Goal: Transaction & Acquisition: Purchase product/service

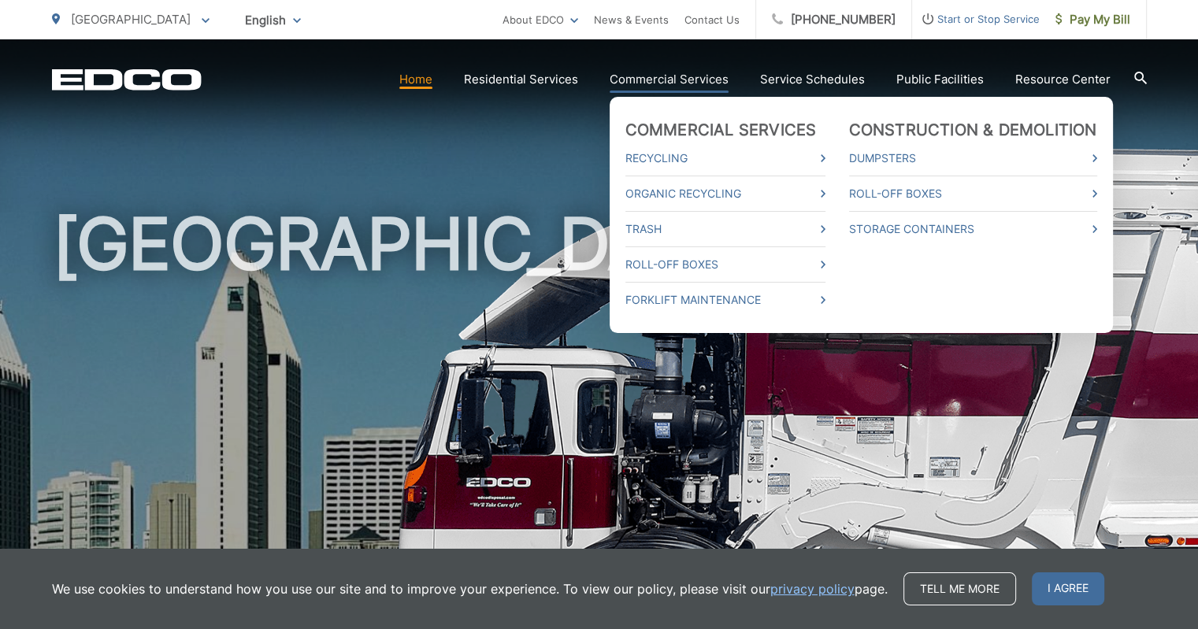
click at [695, 88] on link "Commercial Services" at bounding box center [669, 79] width 119 height 19
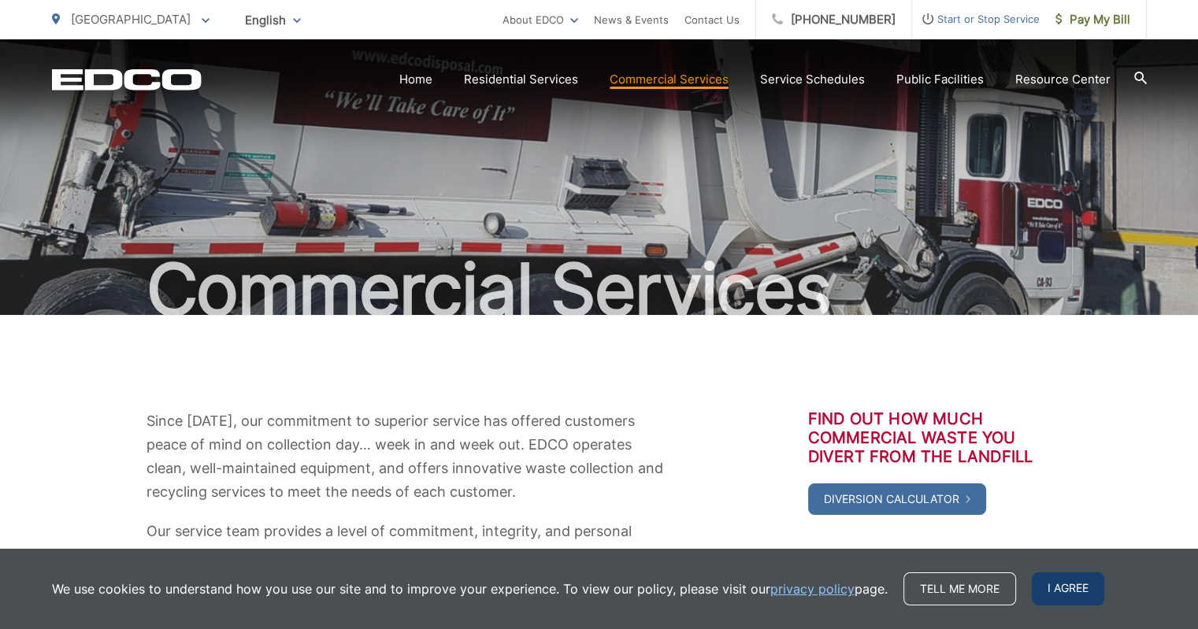
click at [1074, 594] on span "I agree" at bounding box center [1068, 589] width 72 height 33
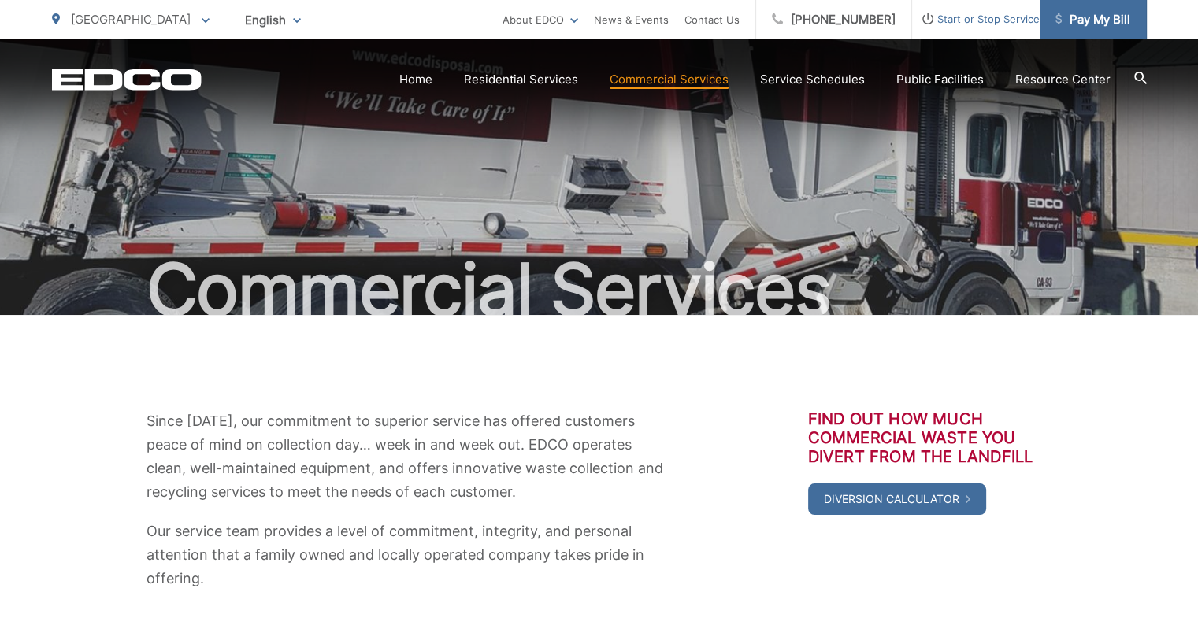
click at [1115, 23] on span "Pay My Bill" at bounding box center [1092, 19] width 75 height 19
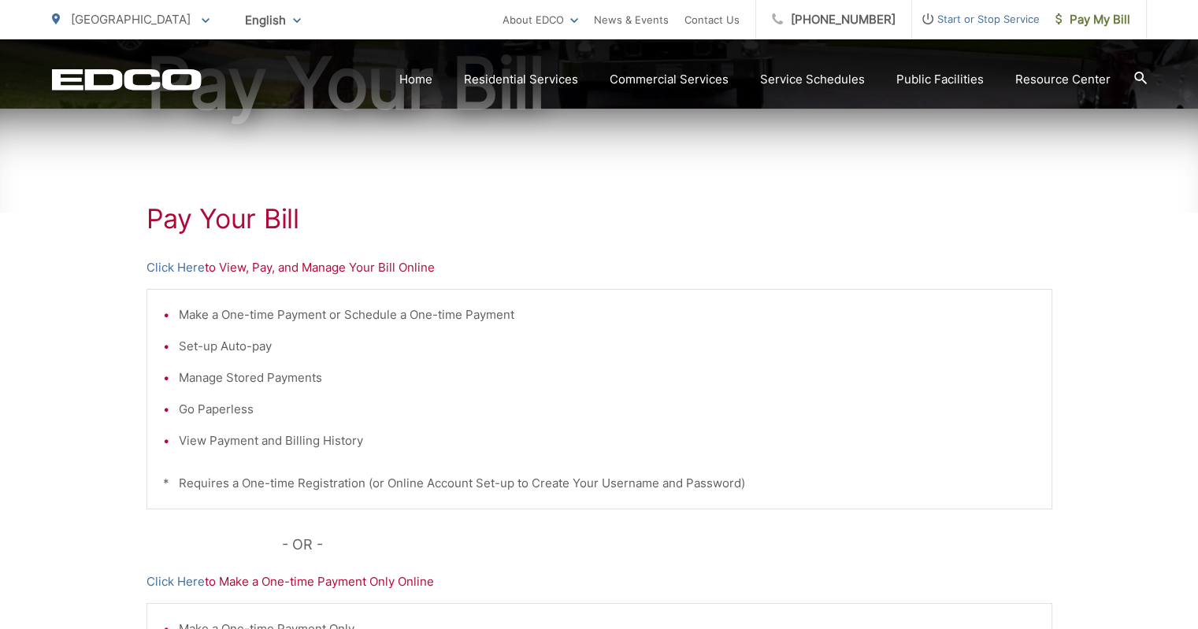
scroll to position [210, 0]
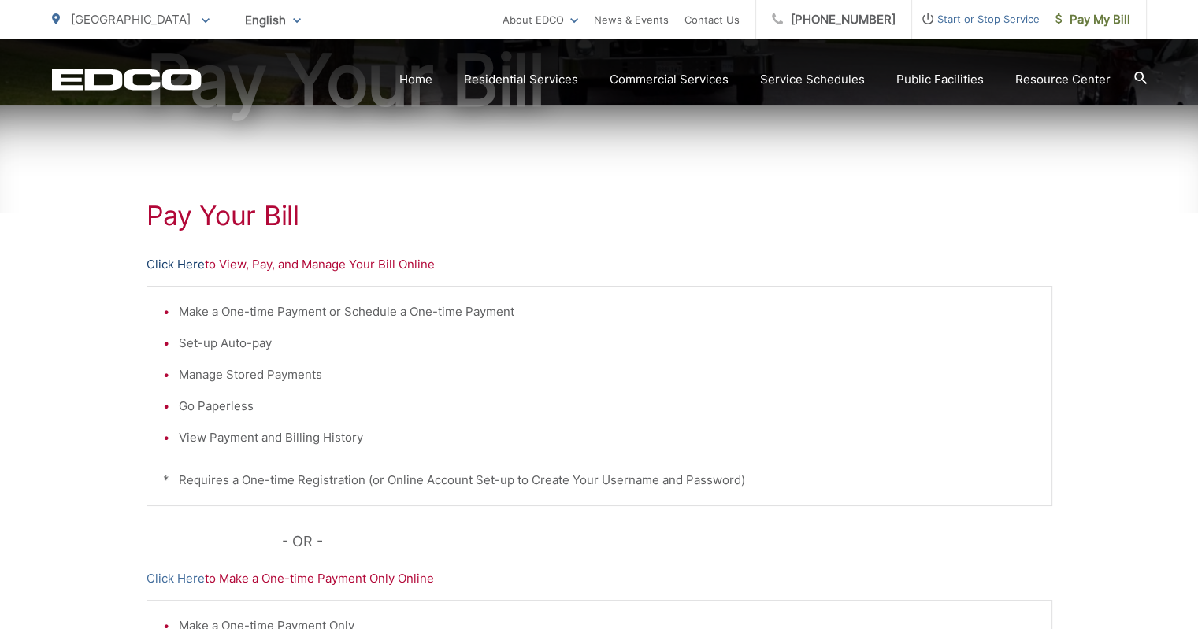
click at [188, 264] on link "Click Here" at bounding box center [175, 264] width 58 height 19
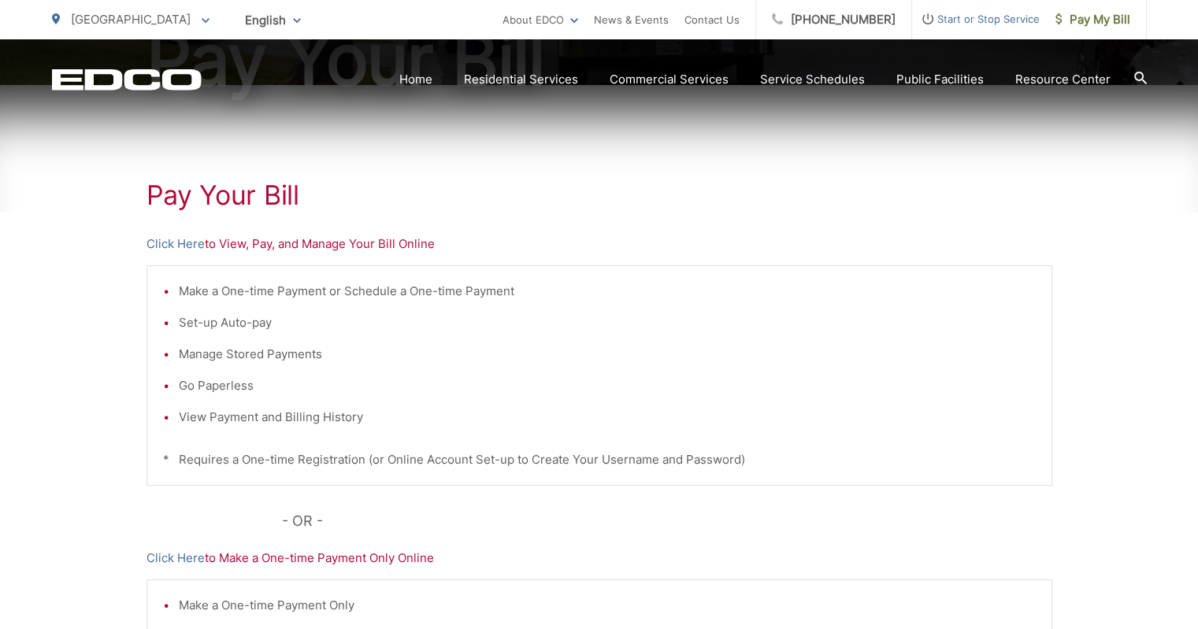
scroll to position [236, 0]
